Goal: Information Seeking & Learning: Learn about a topic

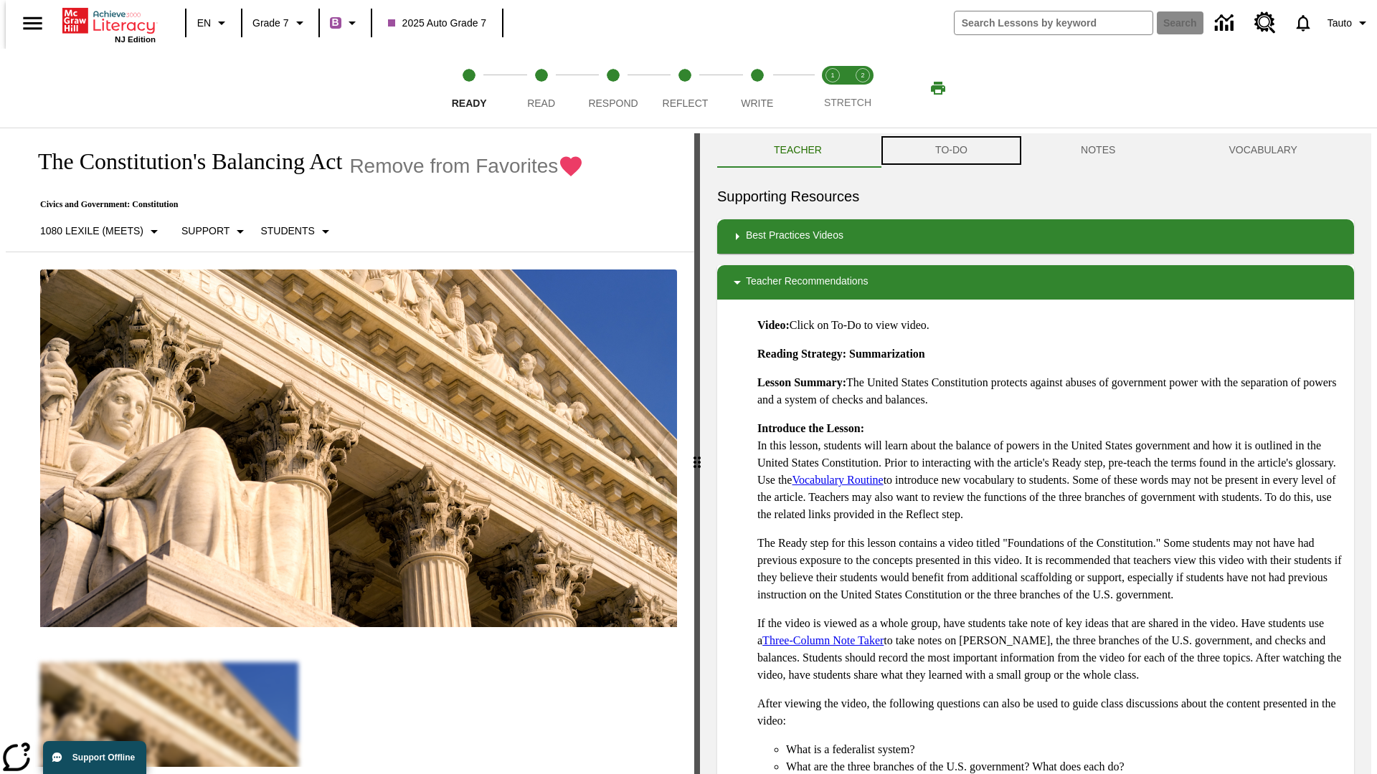
click at [950, 151] on button "TO-DO" at bounding box center [951, 150] width 146 height 34
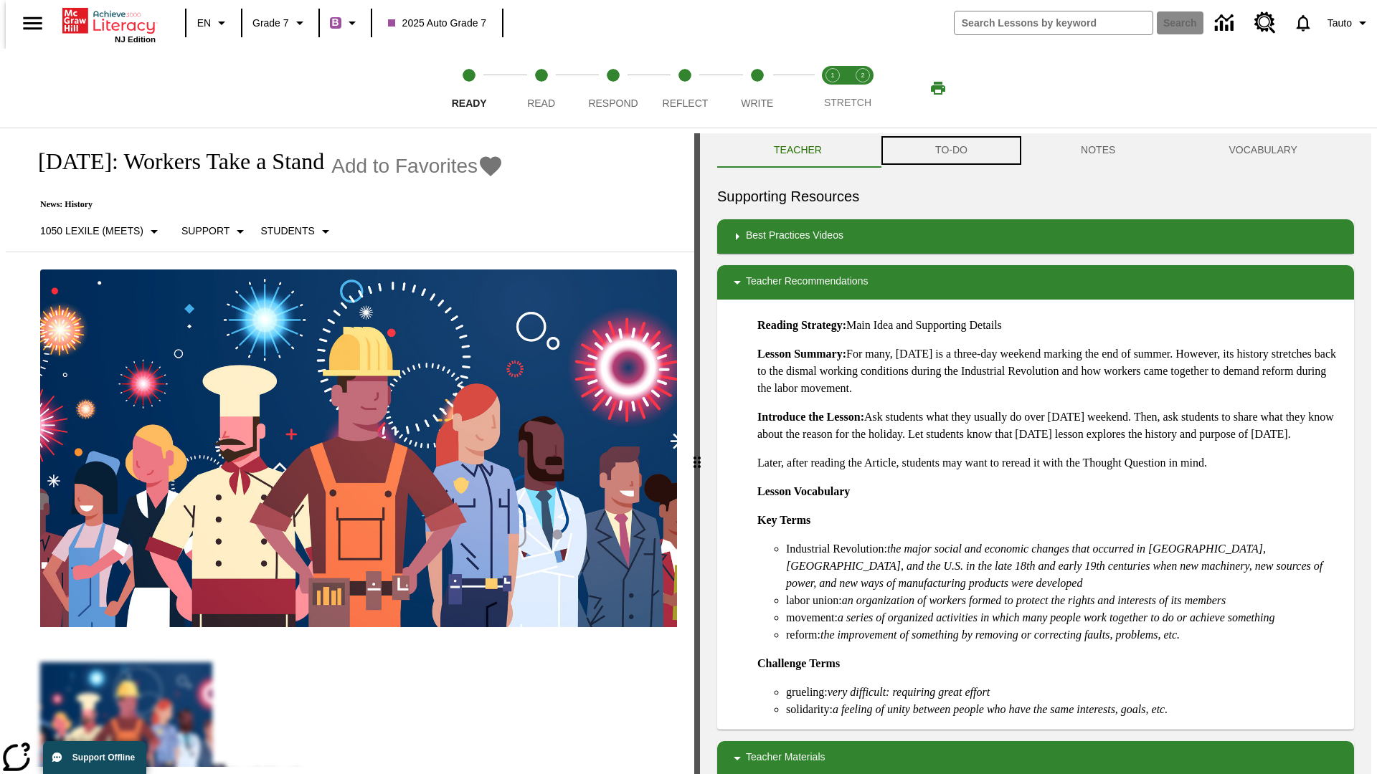
click at [950, 151] on button "TO-DO" at bounding box center [951, 150] width 146 height 34
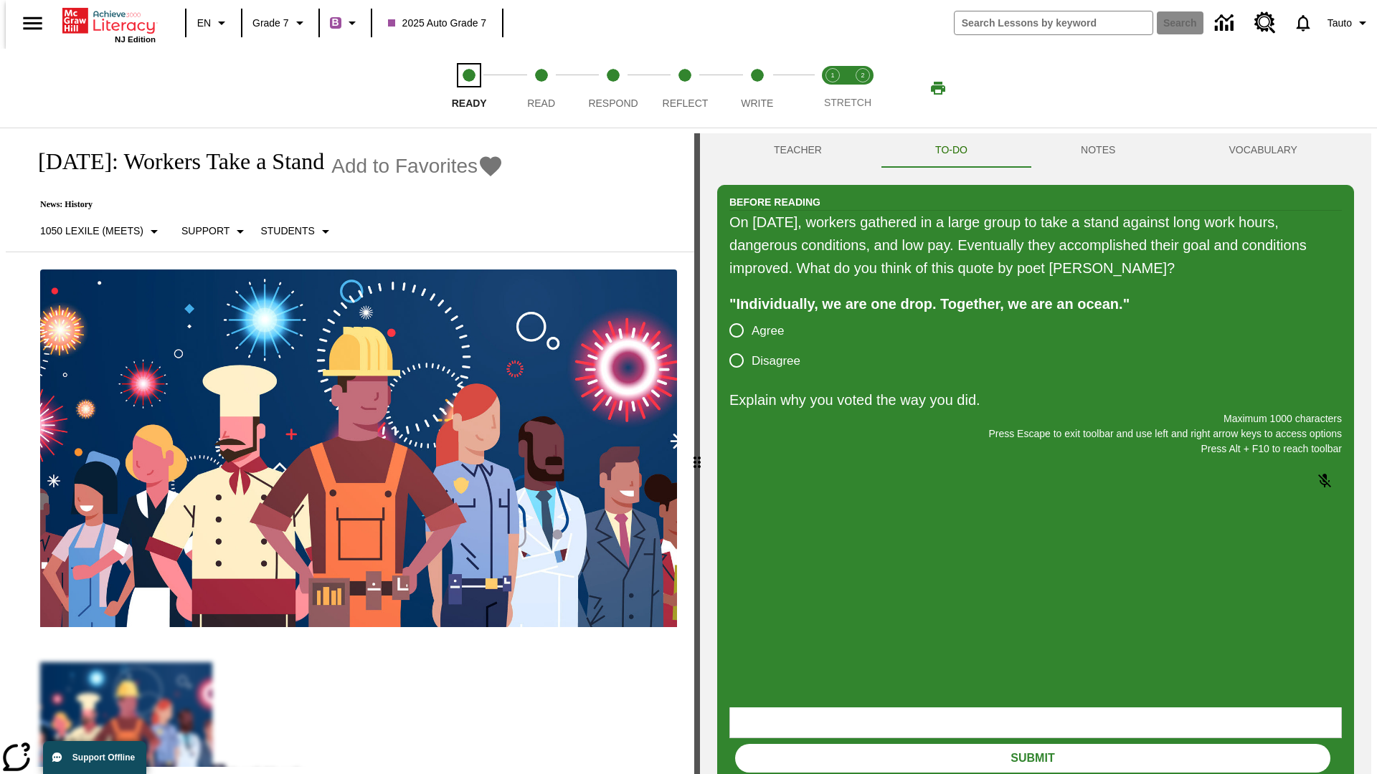
click at [469, 88] on span "Ready" at bounding box center [469, 98] width 35 height 26
click at [541, 88] on span "Read" at bounding box center [541, 98] width 28 height 26
